Goal: Navigation & Orientation: Find specific page/section

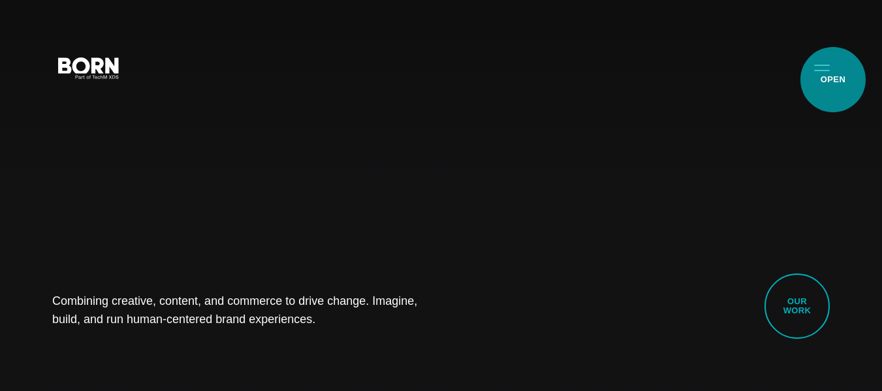
click at [833, 80] on button "Primary Menu" at bounding box center [821, 67] width 31 height 27
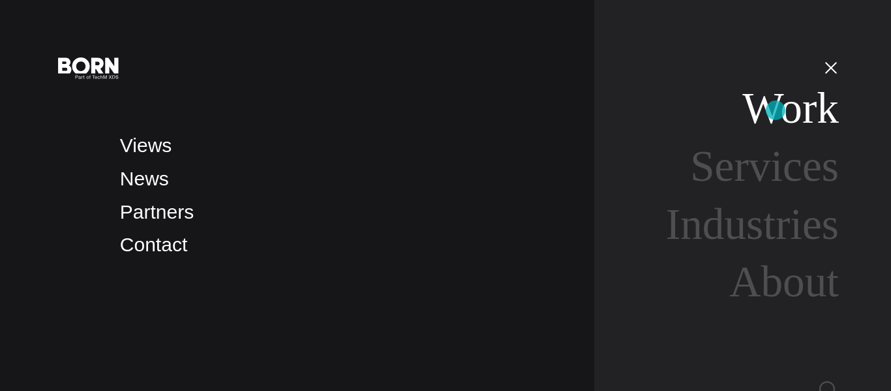
click at [776, 110] on link "Work" at bounding box center [791, 108] width 97 height 49
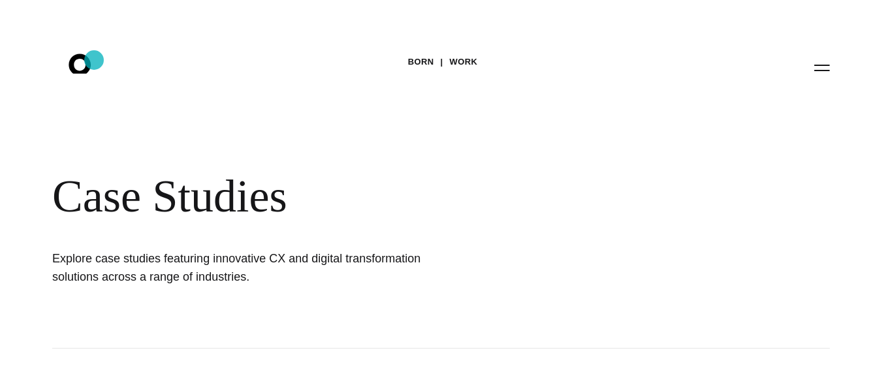
click at [95, 63] on icon ".st0{display:none;} .st1{display:inline;} .st2{font-family:'HelveticaNeue-Mediu…" at bounding box center [89, 67] width 84 height 34
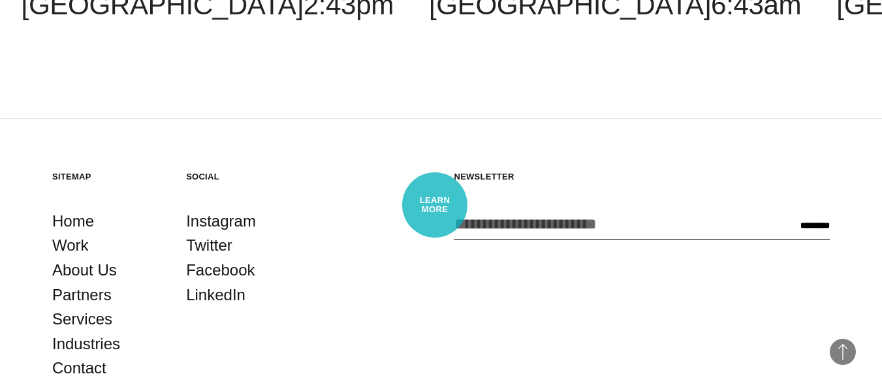
scroll to position [3040, 0]
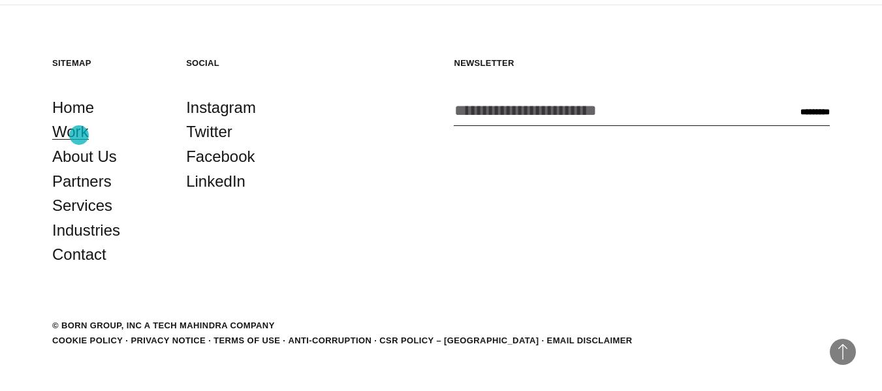
click at [79, 135] on link "Work" at bounding box center [70, 131] width 37 height 25
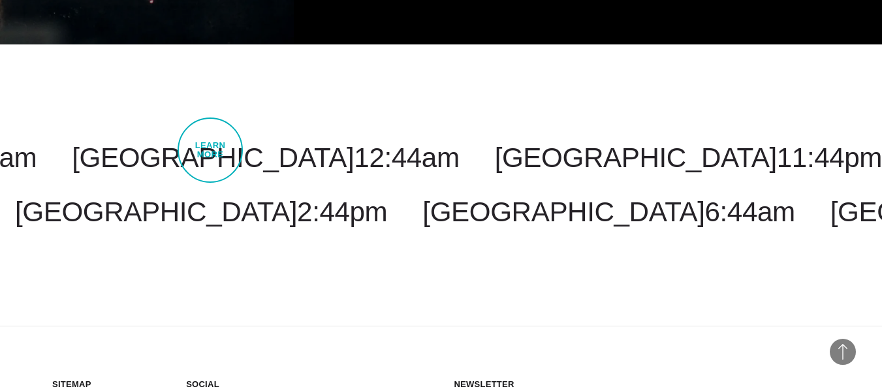
scroll to position [3836, 0]
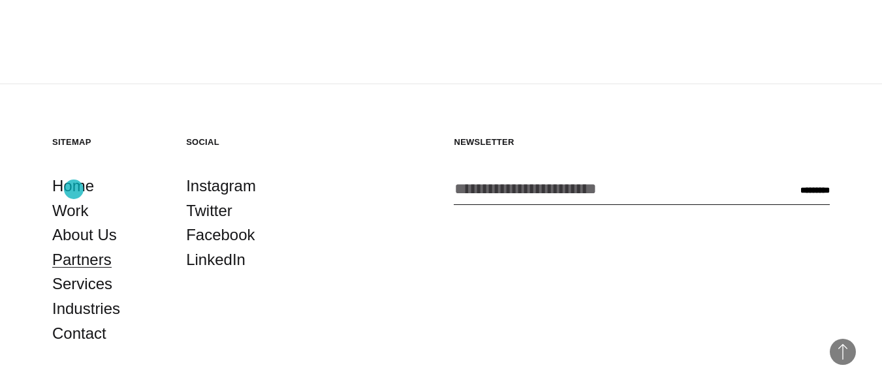
click at [74, 247] on link "Partners" at bounding box center [81, 259] width 59 height 25
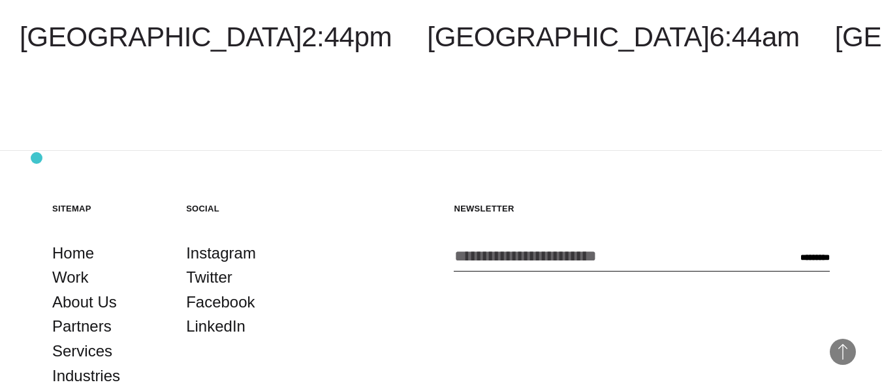
scroll to position [2693, 0]
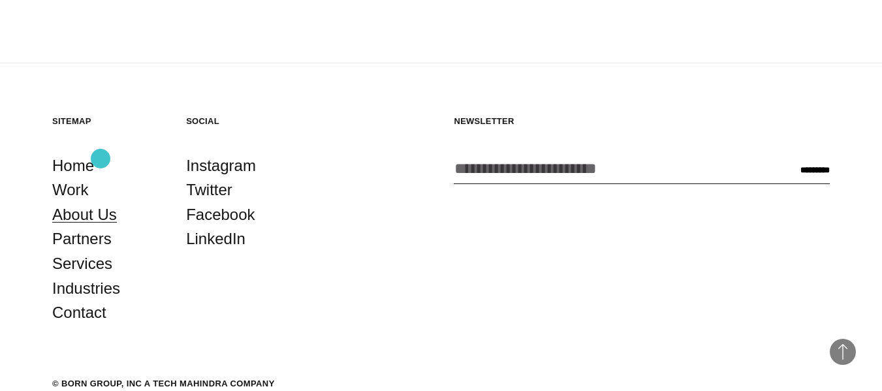
click at [100, 202] on link "About Us" at bounding box center [84, 214] width 65 height 25
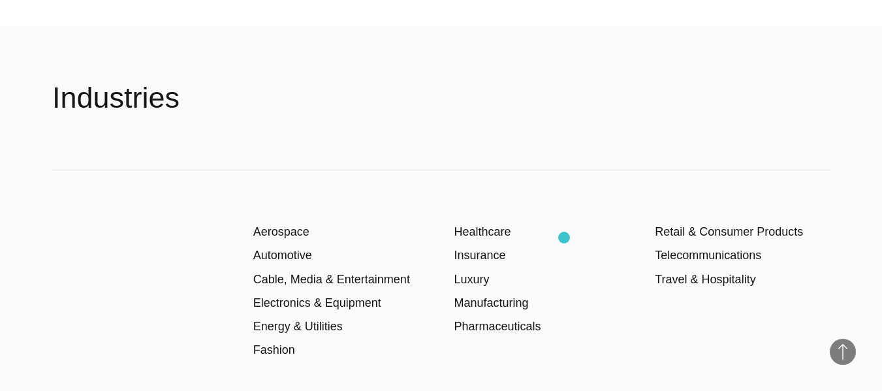
scroll to position [1631, 0]
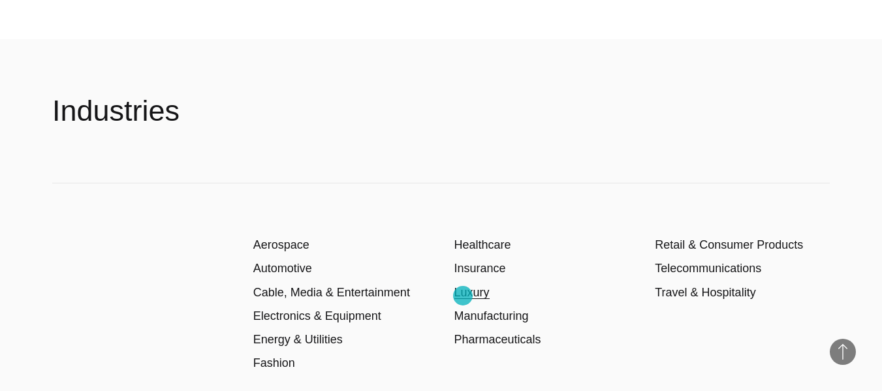
click at [463, 296] on link "Luxury" at bounding box center [471, 292] width 35 height 13
